Goal: Transaction & Acquisition: Purchase product/service

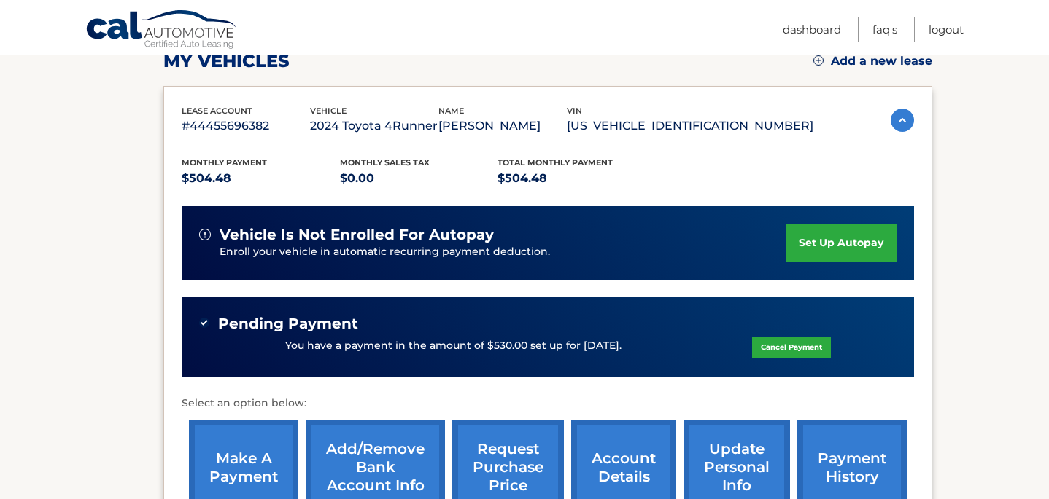
scroll to position [257, 0]
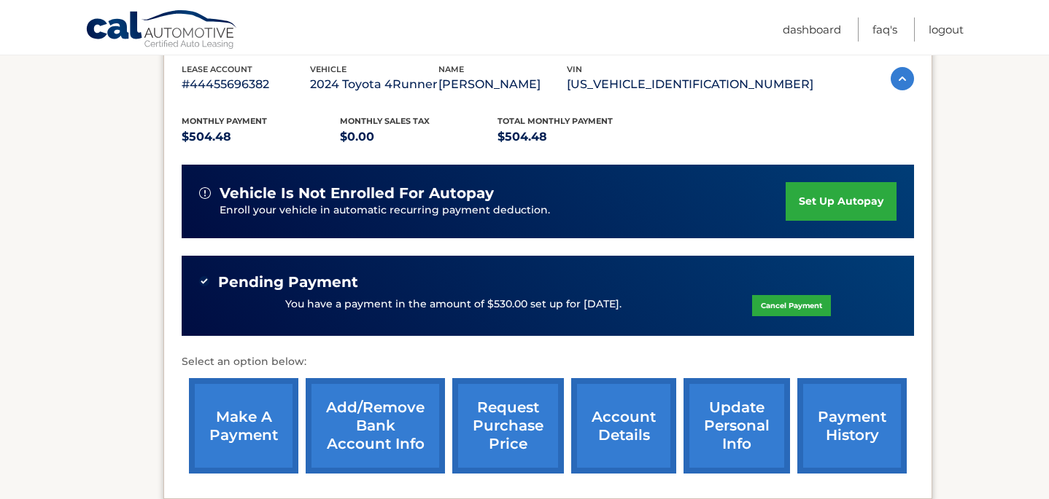
click at [224, 427] on link "make a payment" at bounding box center [243, 426] width 109 height 96
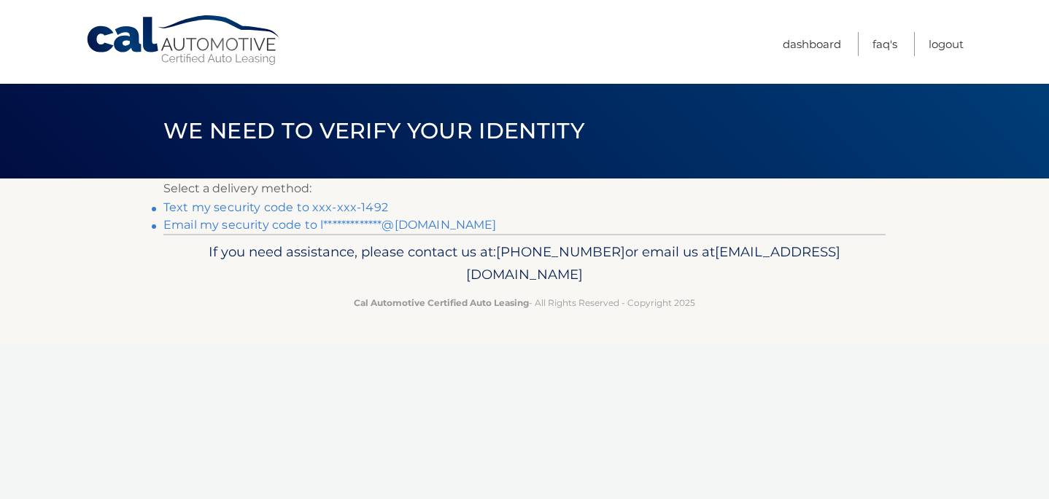
click at [298, 209] on link "Text my security code to xxx-xxx-1492" at bounding box center [275, 208] width 225 height 14
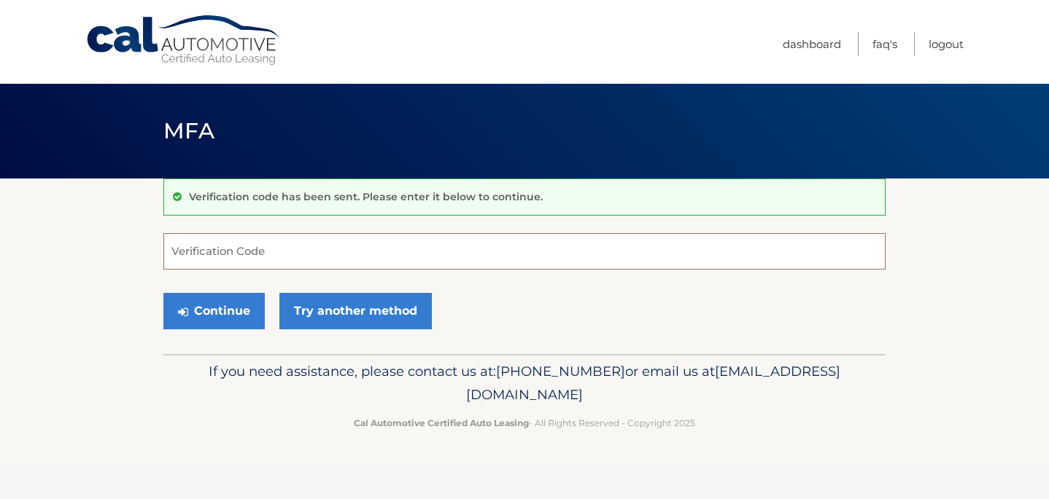
click at [244, 254] on input "Verification Code" at bounding box center [524, 251] width 722 height 36
type input "620962"
click at [164, 301] on button "Continue" at bounding box center [213, 311] width 101 height 36
click at [195, 300] on button "Continue" at bounding box center [213, 311] width 101 height 36
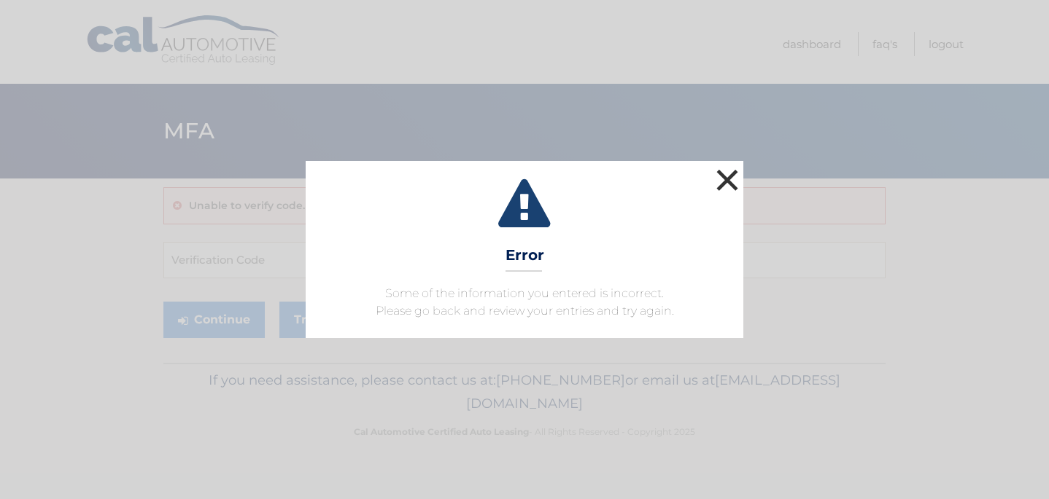
click at [731, 177] on button "×" at bounding box center [726, 180] width 29 height 29
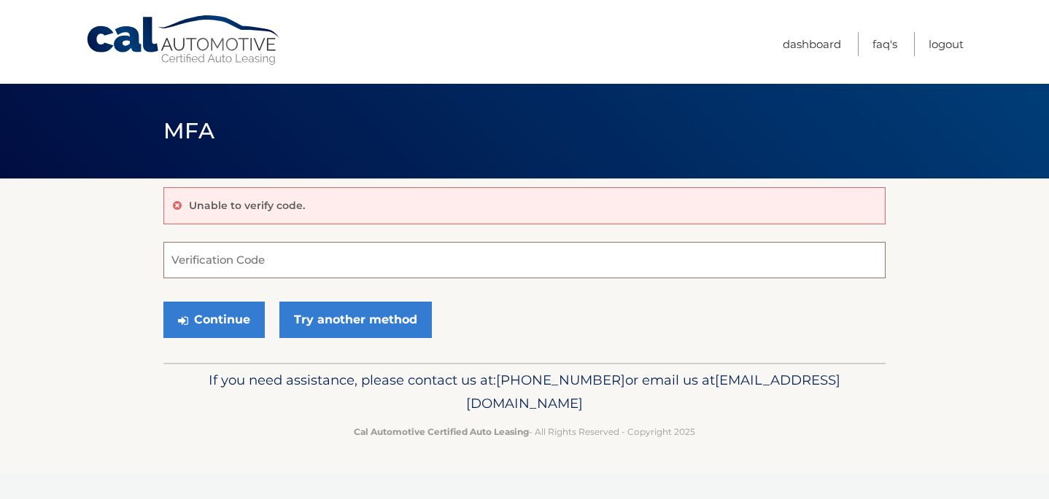
click at [211, 266] on input "Verification Code" at bounding box center [524, 260] width 722 height 36
type input "620962"
click at [208, 317] on button "Continue" at bounding box center [213, 320] width 101 height 36
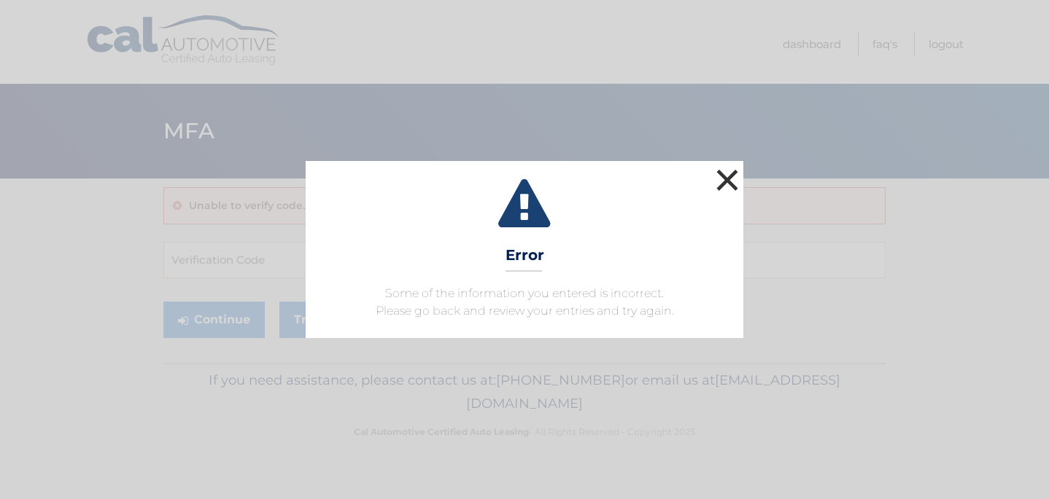
click at [730, 183] on button "×" at bounding box center [726, 180] width 29 height 29
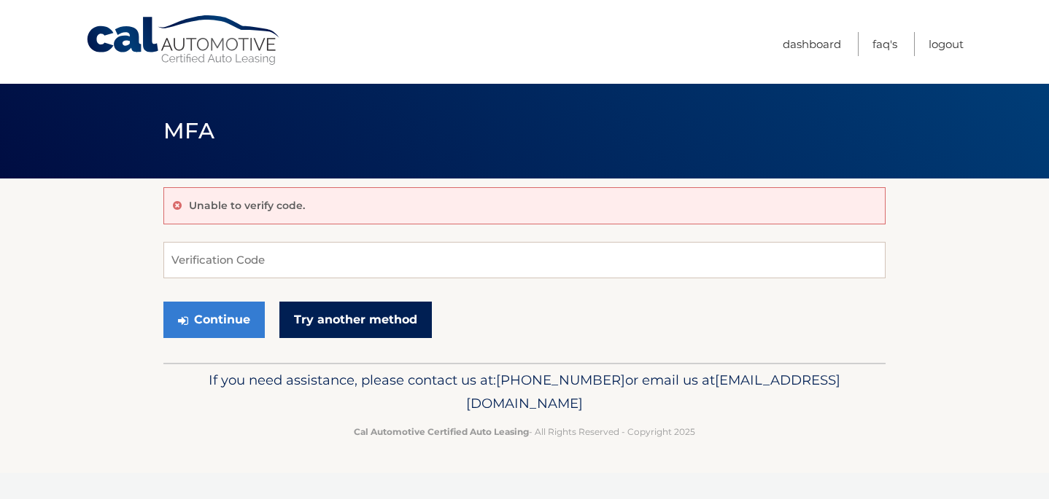
click at [352, 333] on link "Try another method" at bounding box center [355, 320] width 152 height 36
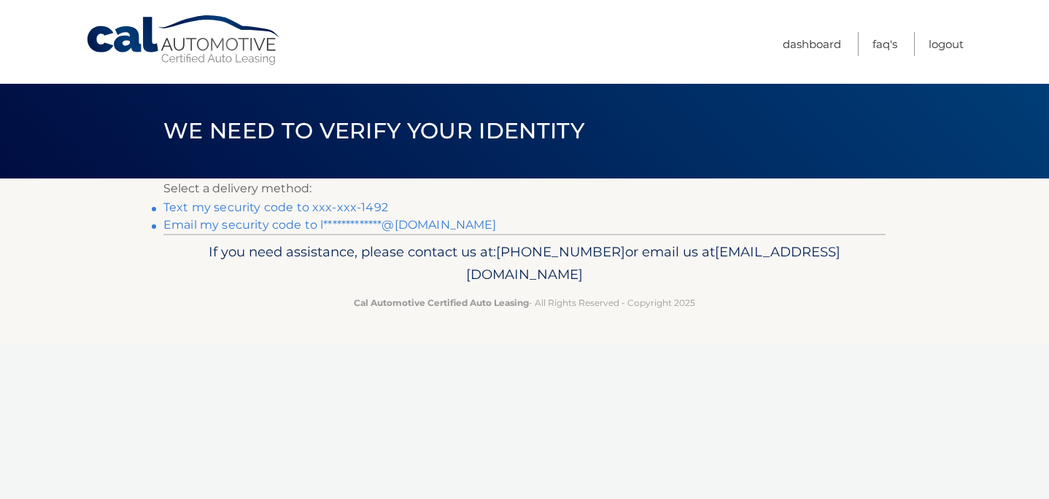
click at [303, 204] on link "Text my security code to xxx-xxx-1492" at bounding box center [275, 208] width 225 height 14
click at [478, 283] on p "If you need assistance, please contact us at: [PHONE_NUMBER] or email us at [EM…" at bounding box center [524, 264] width 703 height 47
click at [943, 47] on link "Logout" at bounding box center [945, 44] width 35 height 24
click at [359, 204] on link "Text my security code to xxx-xxx-1492" at bounding box center [275, 208] width 225 height 14
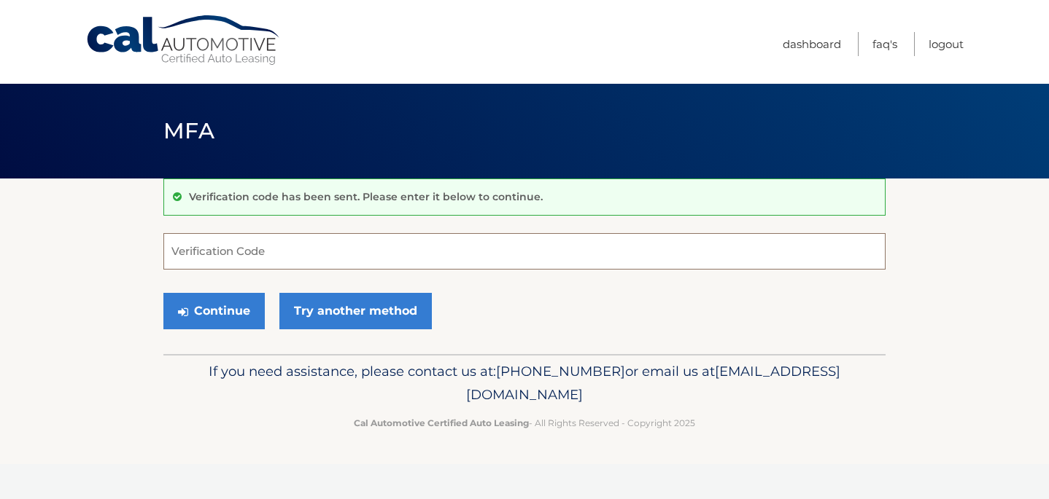
click at [305, 246] on input "Verification Code" at bounding box center [524, 251] width 722 height 36
type input "949534"
click at [206, 305] on button "Continue" at bounding box center [213, 311] width 101 height 36
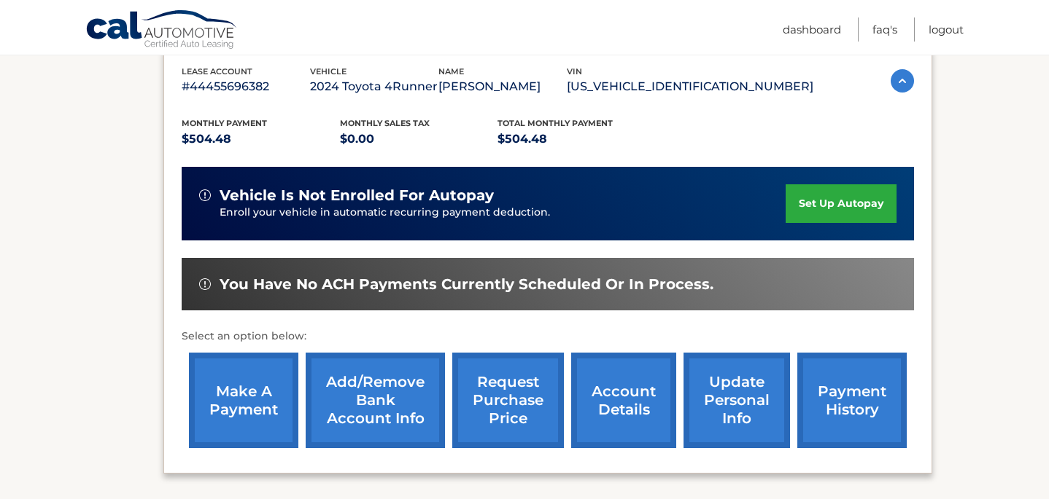
scroll to position [318, 0]
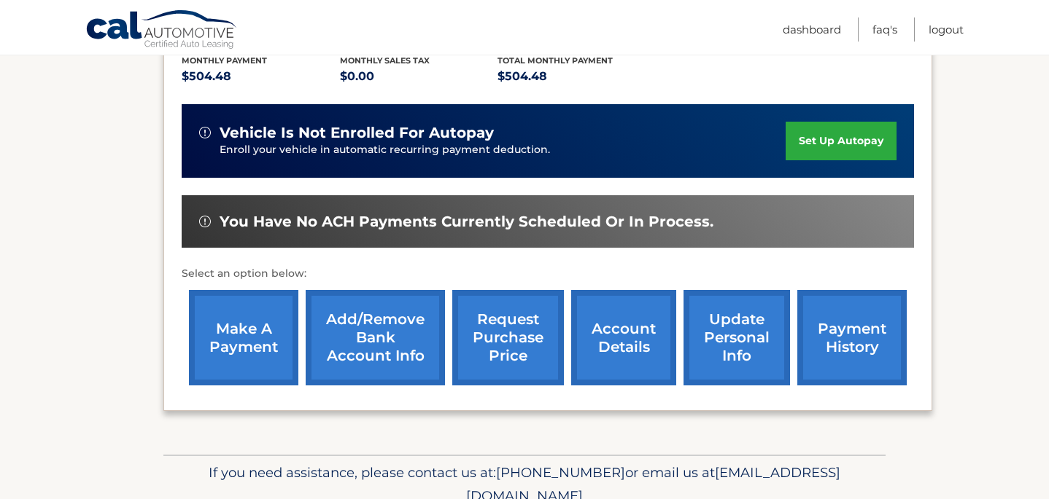
click at [264, 340] on link "make a payment" at bounding box center [243, 338] width 109 height 96
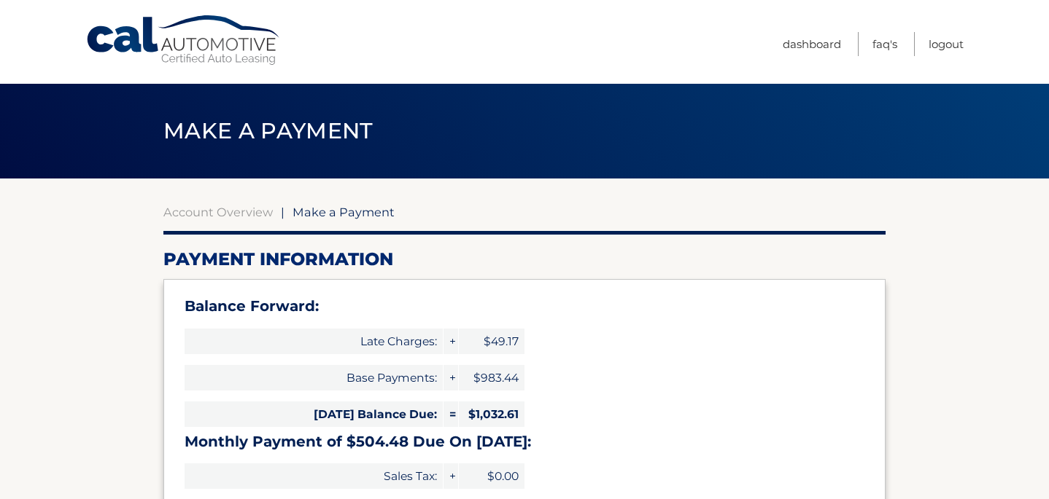
select select "ZTYwYmVmNGQtZGJjMS00YmYyLThmNjktN2VmNTc5Njk1NGE3"
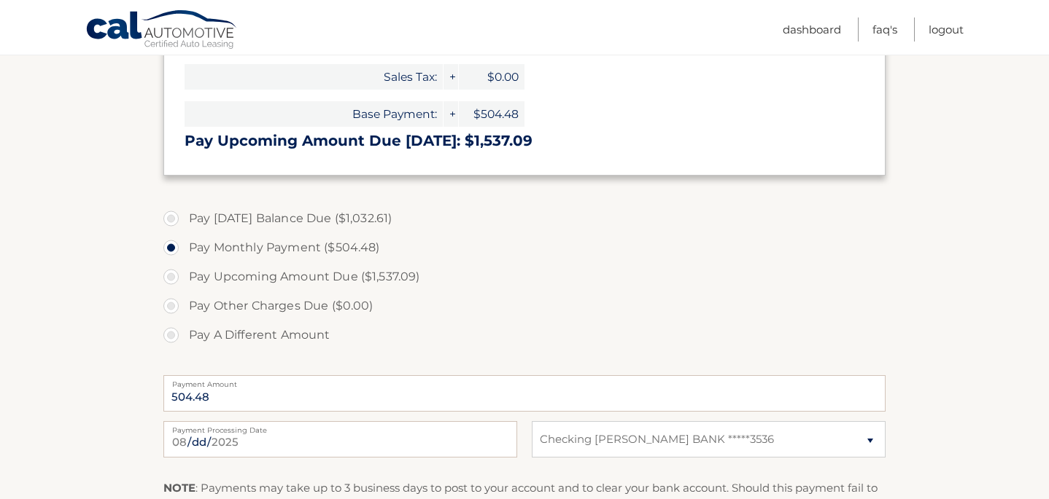
scroll to position [400, 0]
click at [169, 306] on label "Pay Other Charges Due ($0.00)" at bounding box center [524, 305] width 722 height 29
click at [171, 305] on label "Pay Other Charges Due ($0.00)" at bounding box center [524, 305] width 722 height 29
click at [168, 336] on label "Pay A Different Amount" at bounding box center [524, 334] width 722 height 29
click at [169, 336] on input "Pay A Different Amount" at bounding box center [176, 331] width 15 height 23
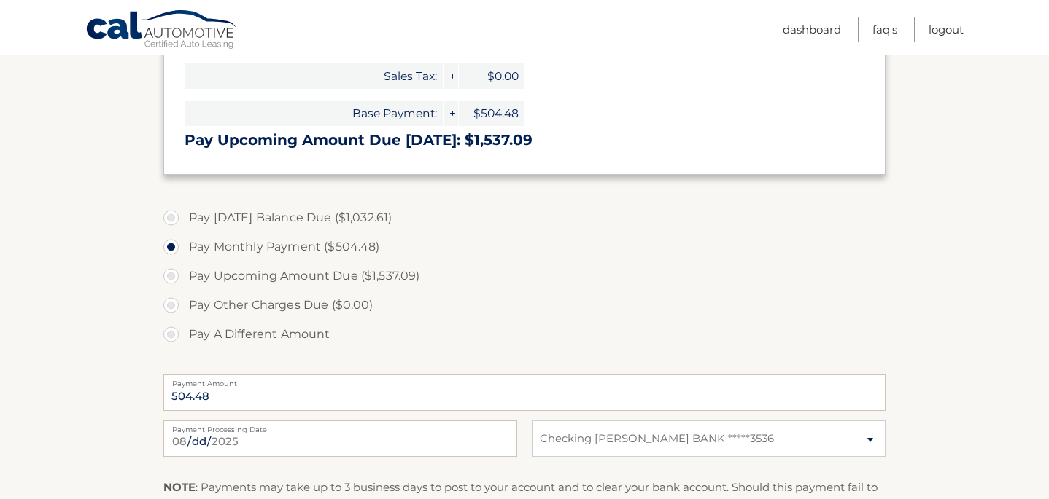
radio input "true"
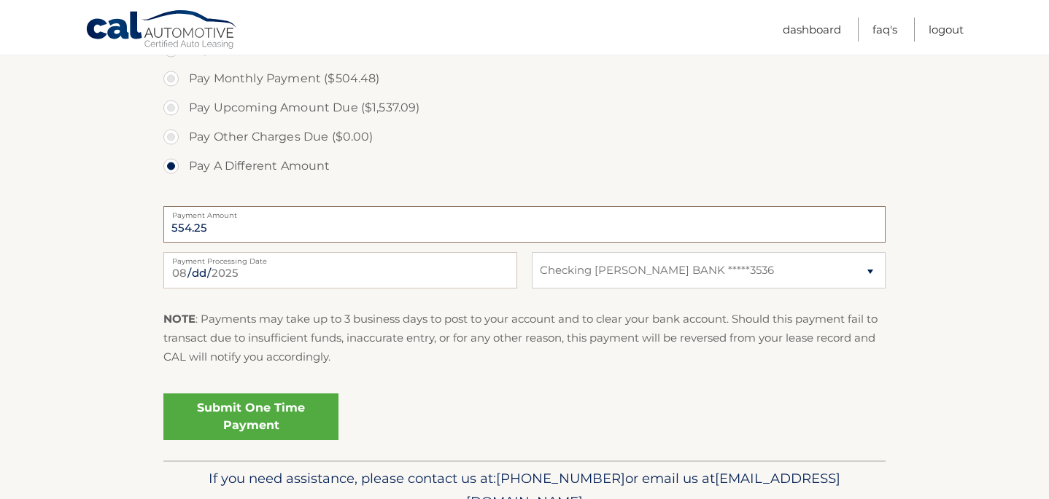
scroll to position [568, 0]
type input "554.25"
click at [284, 417] on link "Submit One Time Payment" at bounding box center [250, 417] width 175 height 47
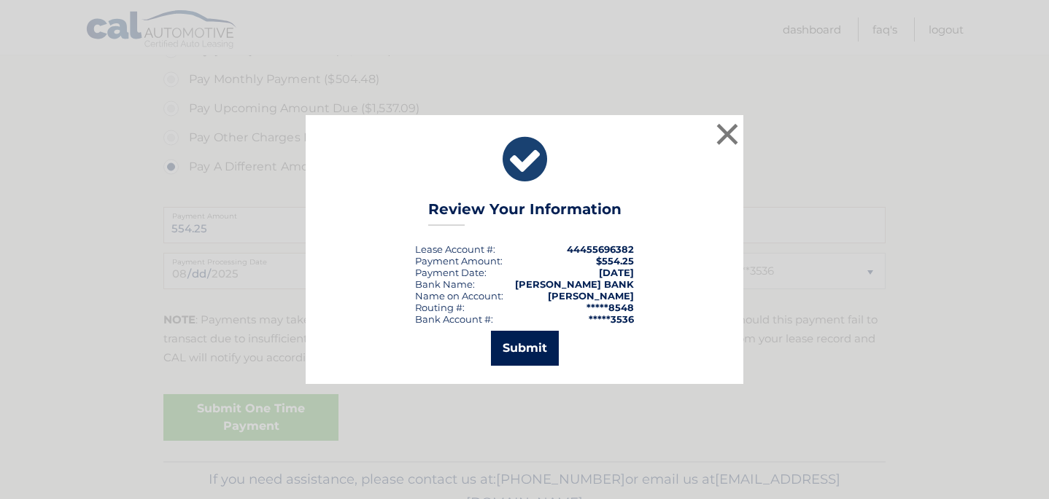
click at [525, 338] on button "Submit" at bounding box center [525, 348] width 68 height 35
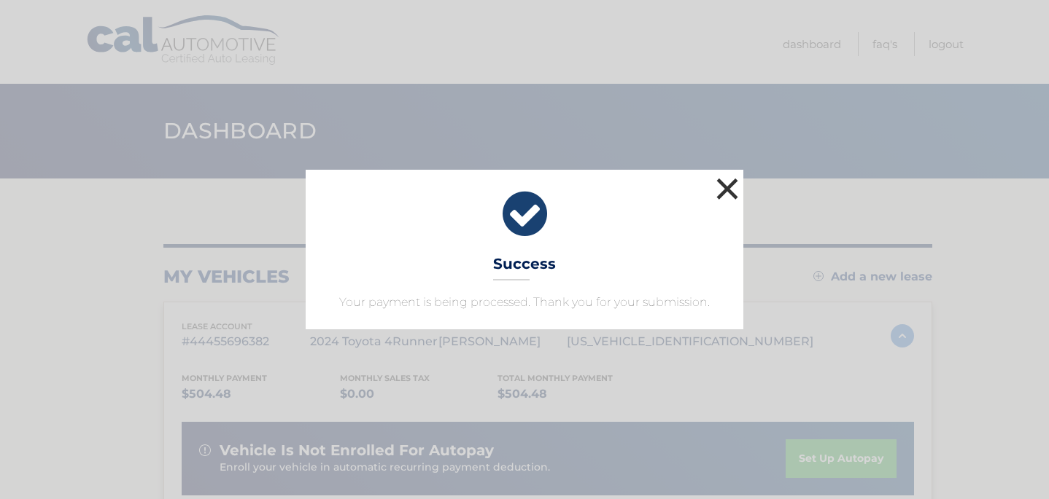
click at [728, 184] on button "×" at bounding box center [726, 188] width 29 height 29
